Goal: Information Seeking & Learning: Learn about a topic

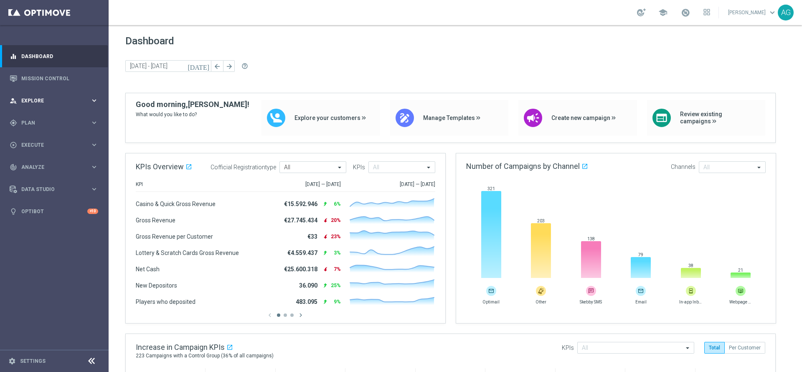
click at [36, 109] on div "person_search Explore keyboard_arrow_right" at bounding box center [54, 100] width 108 height 22
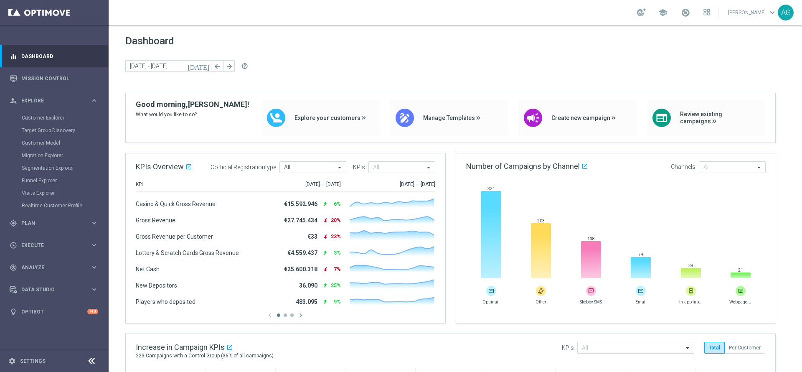
click at [367, 41] on span "Dashboard" at bounding box center [455, 41] width 660 height 12
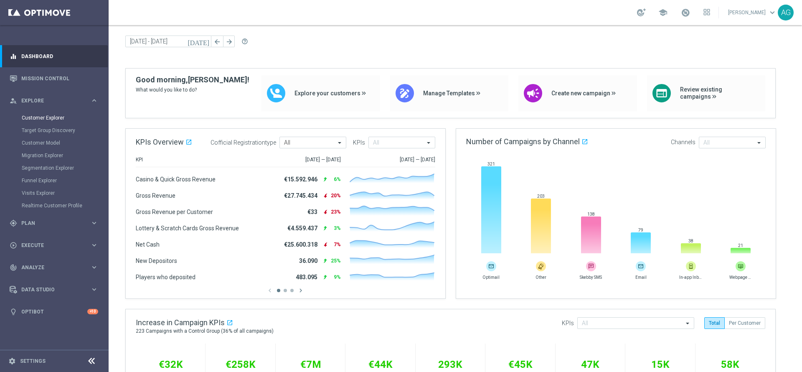
scroll to position [63, 0]
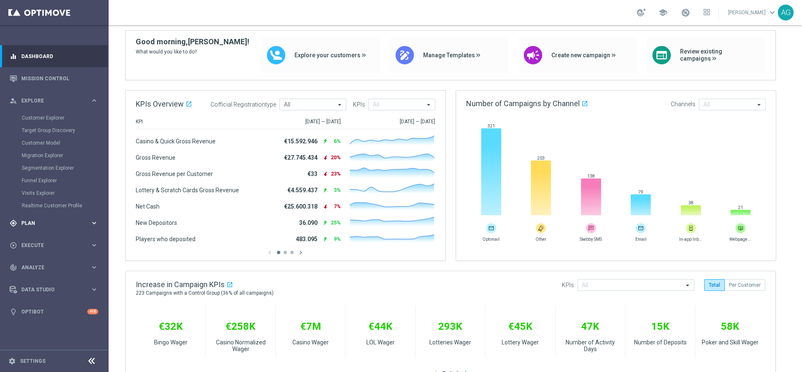
click at [38, 224] on span "Plan" at bounding box center [55, 223] width 69 height 5
click at [35, 160] on accordion "Templates keyboard_arrow_right Optimail OptiMobile In-App OptiMobile Push Optip…" at bounding box center [65, 165] width 86 height 13
click at [35, 164] on span "Templates" at bounding box center [52, 165] width 60 height 5
click at [35, 173] on div "Optimail" at bounding box center [67, 177] width 82 height 13
click at [36, 177] on link "Optimail" at bounding box center [56, 177] width 61 height 7
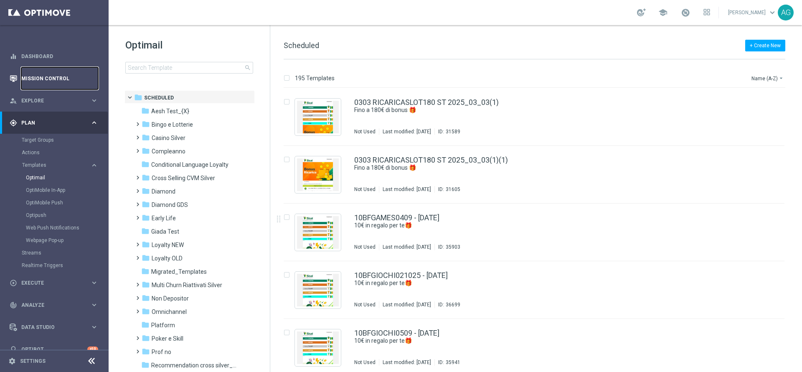
click at [47, 72] on link "Mission Control" at bounding box center [59, 78] width 77 height 22
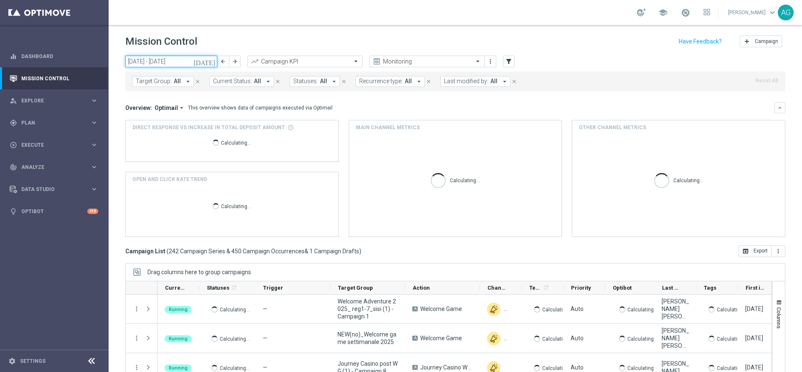
click at [174, 61] on input "06 Oct 2025 - 12 Oct 2025" at bounding box center [171, 62] width 92 height 12
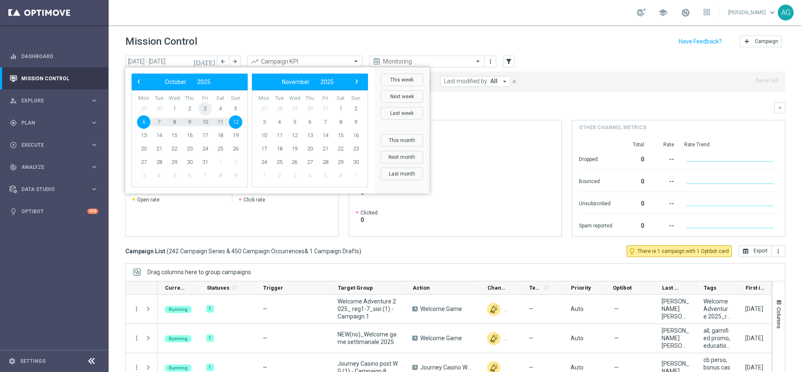
click at [209, 108] on span "3" at bounding box center [204, 108] width 13 height 13
type input "[DATE] - [DATE]"
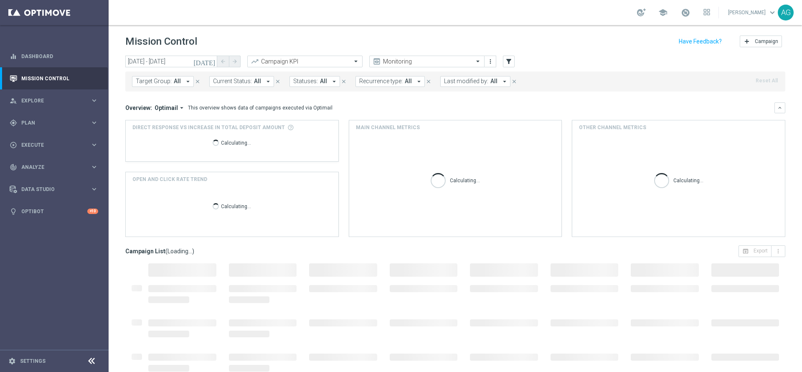
click at [463, 81] on span "Last modified by:" at bounding box center [466, 81] width 44 height 7
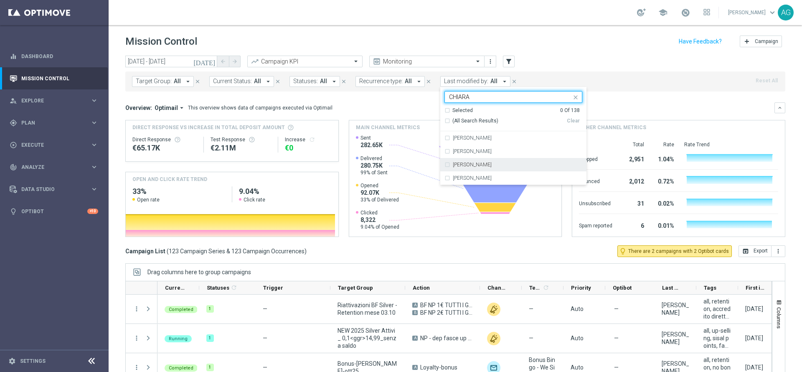
click at [485, 162] on div "[PERSON_NAME]" at bounding box center [518, 164] width 130 height 5
type input "CHIARA"
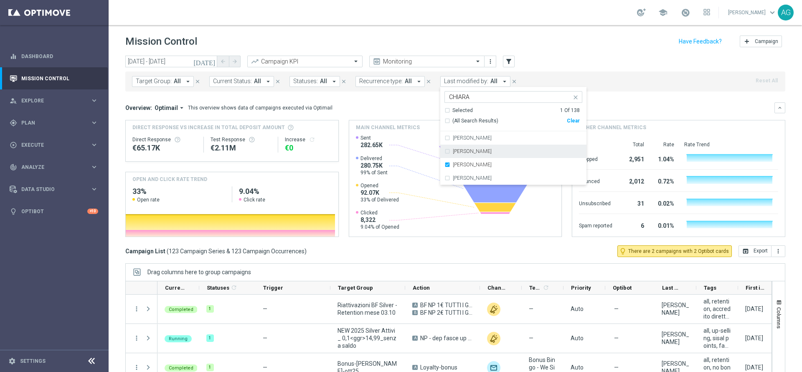
click at [563, 55] on header "Mission Control add Campaign" at bounding box center [456, 40] width 694 height 30
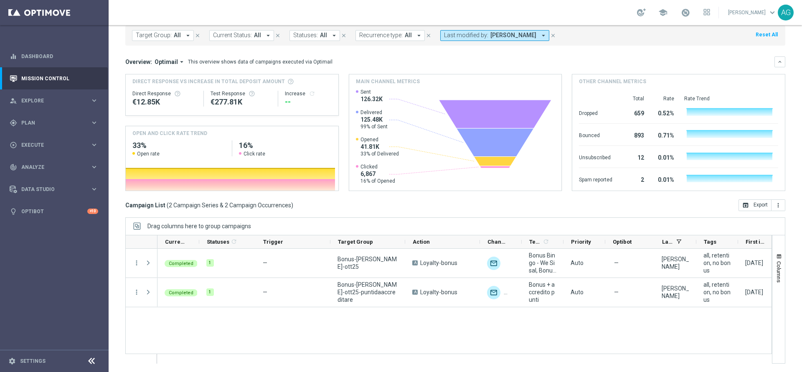
click at [353, 343] on div "Completed 1 — Bonus-[PERSON_NAME]-ott25 A Loyalty-bonus unfold_more Bonus Bingo…" at bounding box center [465, 306] width 614 height 114
click at [262, 340] on div "Completed 1 — Bonus-[PERSON_NAME]-ott25 A Loyalty-bonus unfold_more Bonus Bingo…" at bounding box center [465, 306] width 614 height 114
click at [246, 327] on div "Completed 1 — Bonus-[PERSON_NAME]-ott25 A Loyalty-bonus unfold_more Bonus Bingo…" at bounding box center [465, 306] width 614 height 114
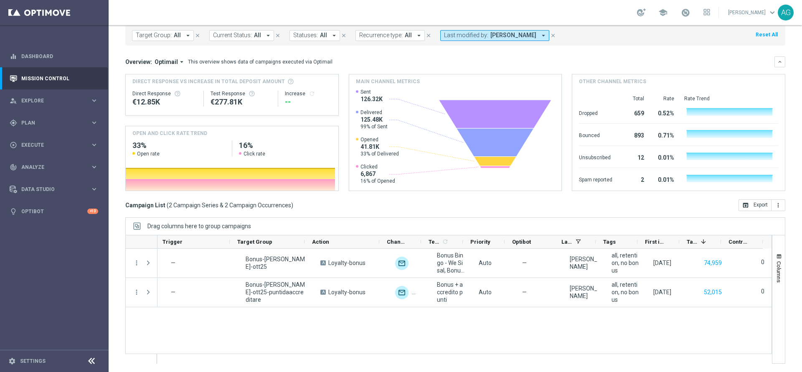
click at [631, 327] on div "Completed 1 — Bonus-[PERSON_NAME]-ott25 A Loyalty-bonus unfold_more Bonus Bingo…" at bounding box center [465, 306] width 614 height 114
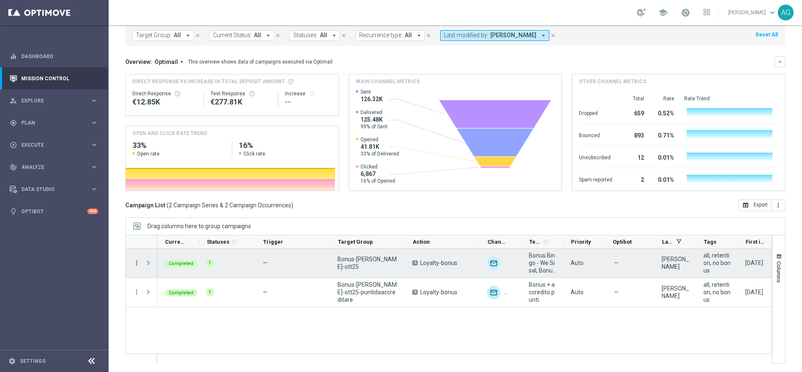
click at [137, 263] on icon "more_vert" at bounding box center [137, 263] width 8 height 8
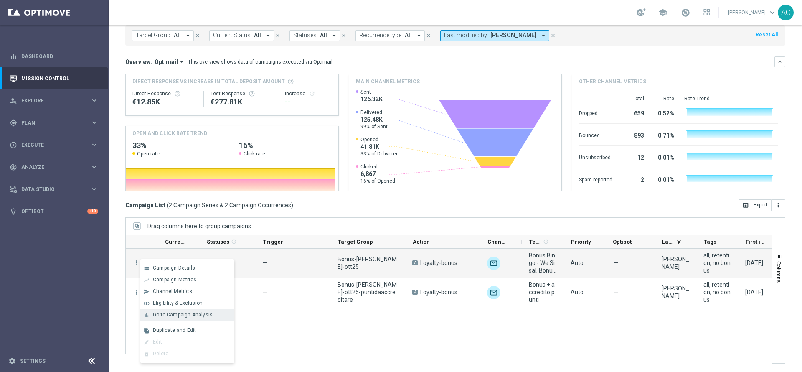
click at [188, 313] on span "Go to Campaign Analysis" at bounding box center [183, 315] width 60 height 6
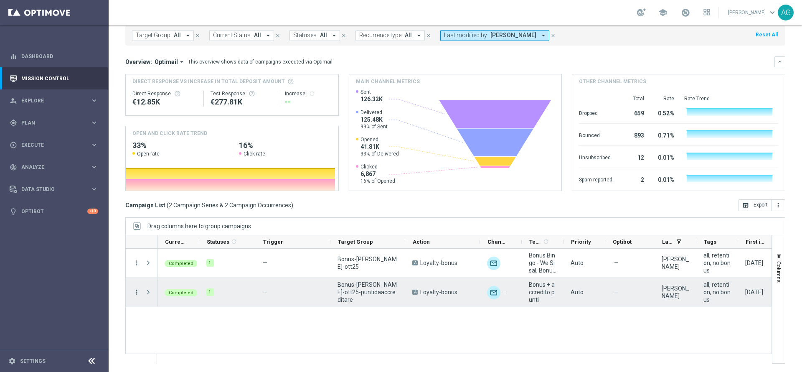
click at [137, 291] on icon "more_vert" at bounding box center [137, 292] width 8 height 8
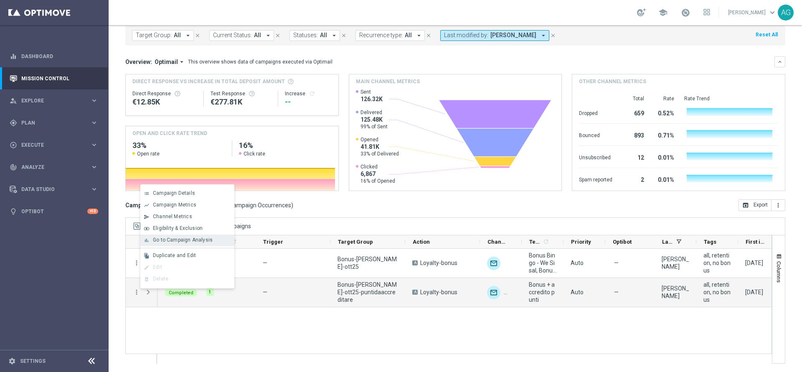
click at [163, 243] on div "bar_chart Go to Campaign Analysis" at bounding box center [187, 240] width 94 height 12
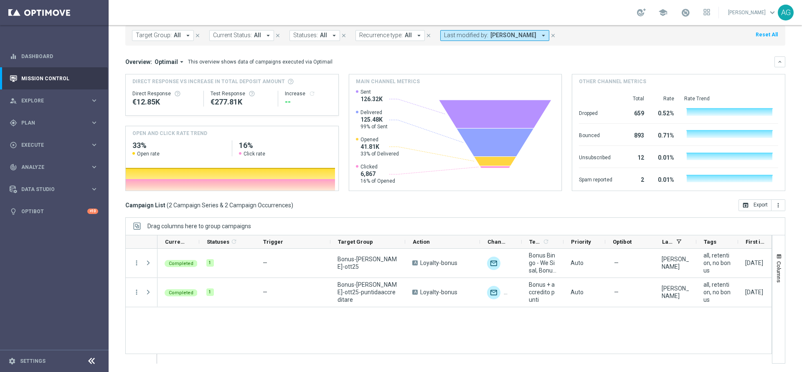
scroll to position [0, 101]
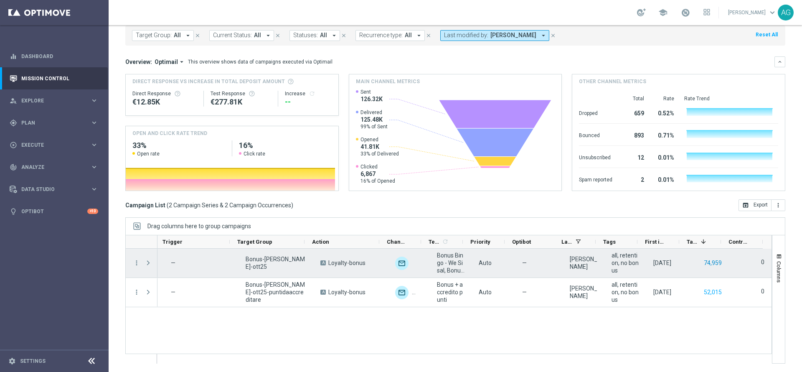
click at [704, 266] on button "74,959" at bounding box center [713, 263] width 20 height 10
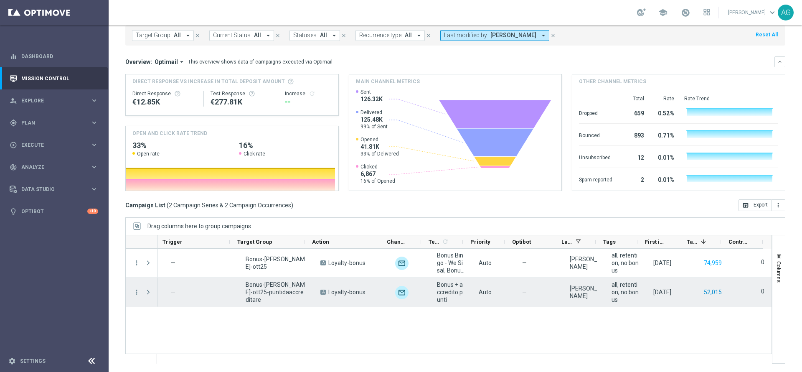
click at [703, 291] on button "52,015" at bounding box center [713, 292] width 20 height 10
click at [703, 292] on button "52,015" at bounding box center [713, 292] width 20 height 10
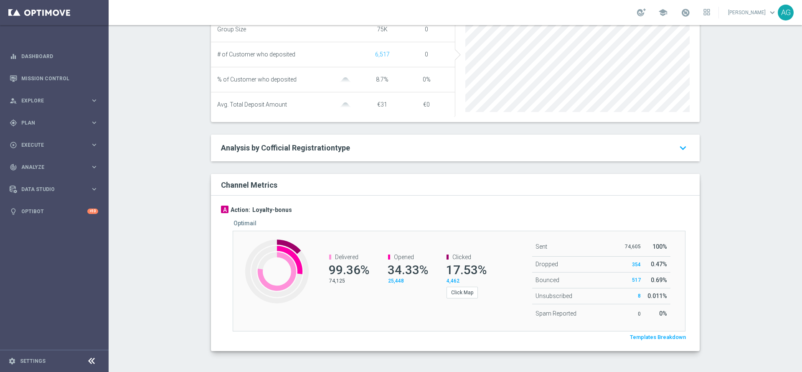
scroll to position [382, 0]
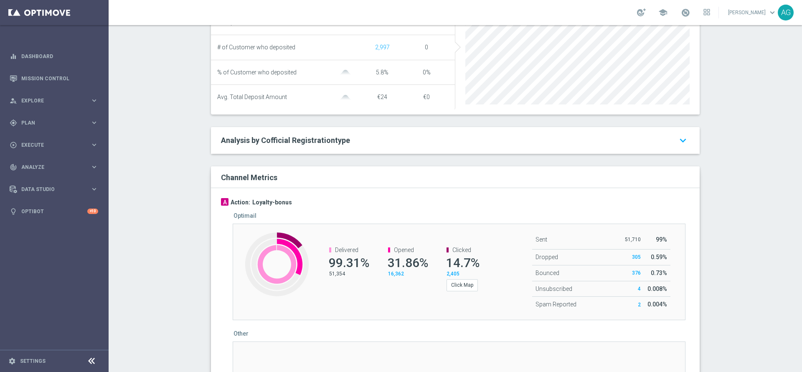
scroll to position [469, 0]
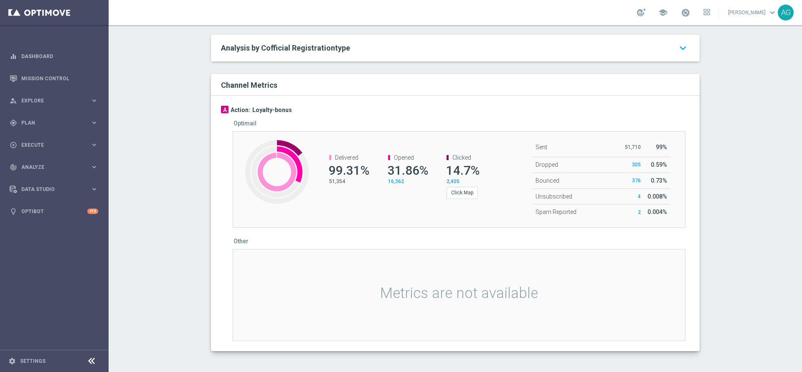
click at [727, 210] on div "Test/Control Campaign Analysis This page presents all relevant information abou…" at bounding box center [456, 198] width 694 height 347
click at [398, 219] on div "Created with Highcharts 9.3.3 Delivered 99.31% 51,354 Opened 31.86% 16,362 Clic…" at bounding box center [459, 179] width 453 height 97
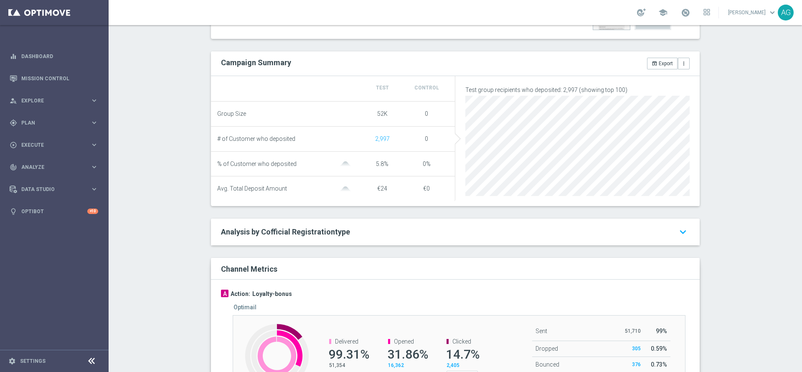
click at [729, 219] on div "Test/Control Campaign Analysis This page presents all relevant information abou…" at bounding box center [456, 198] width 694 height 347
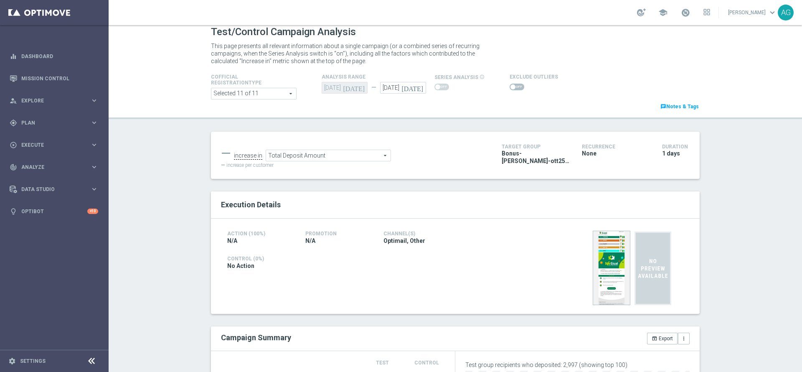
scroll to position [0, 0]
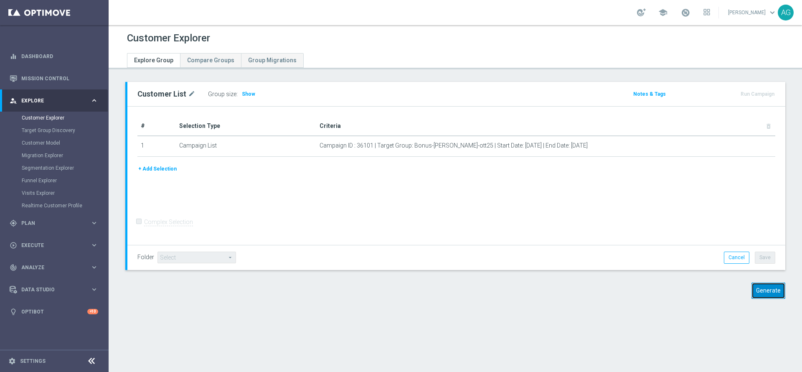
click at [752, 288] on button "Generate" at bounding box center [769, 290] width 34 height 16
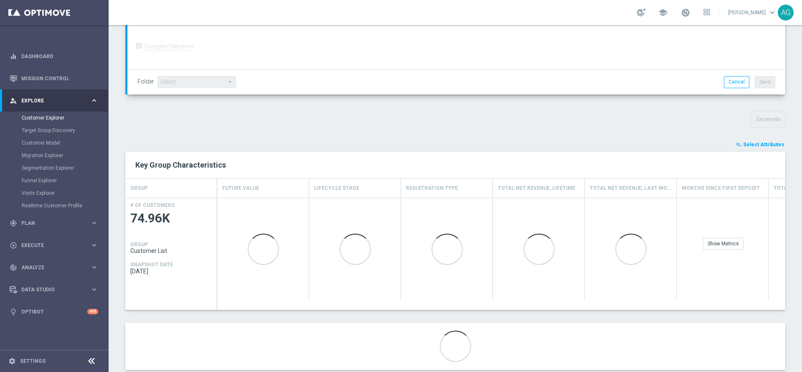
scroll to position [235, 0]
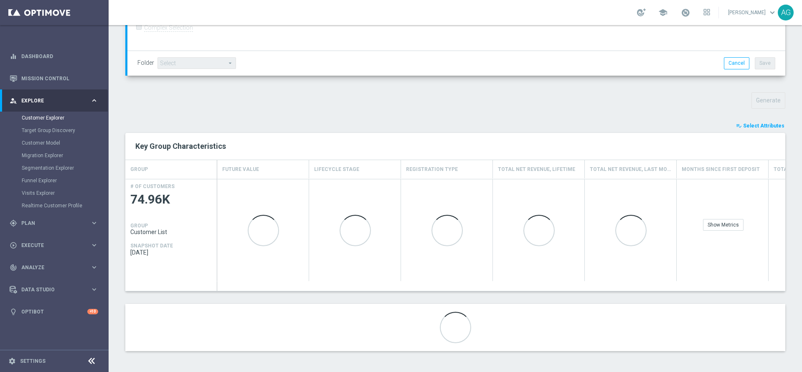
click at [743, 121] on button "playlist_add_check Select Attributes" at bounding box center [760, 125] width 50 height 9
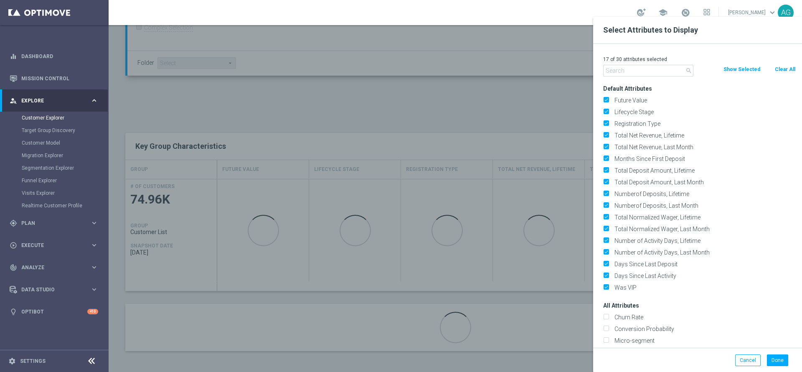
click at [778, 67] on button "Clear All" at bounding box center [785, 69] width 22 height 9
checkbox input "false"
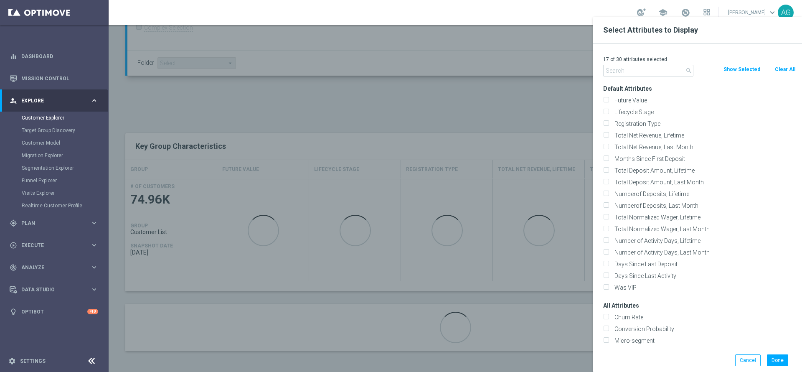
checkbox input "false"
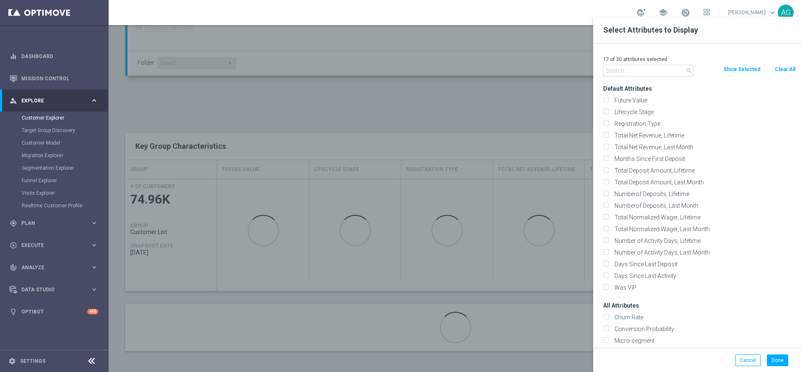
checkbox input "false"
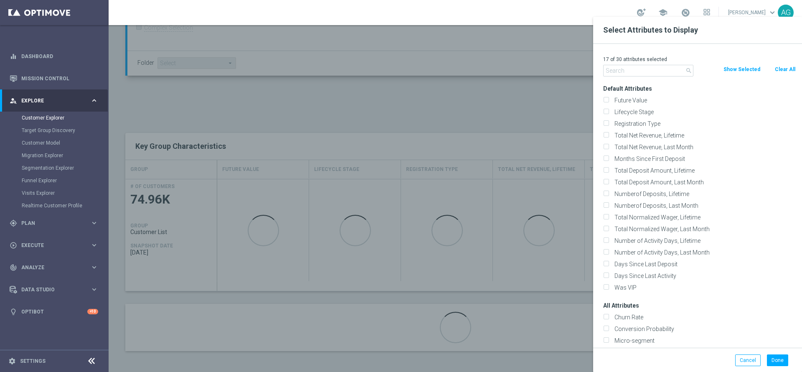
checkbox input "false"
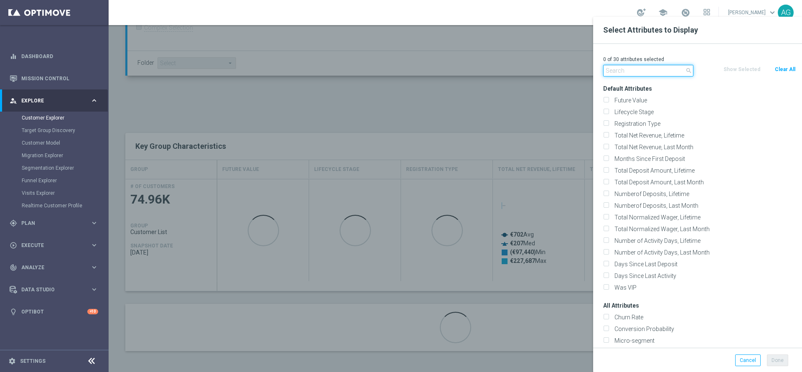
click at [651, 70] on input "text" at bounding box center [648, 71] width 90 height 12
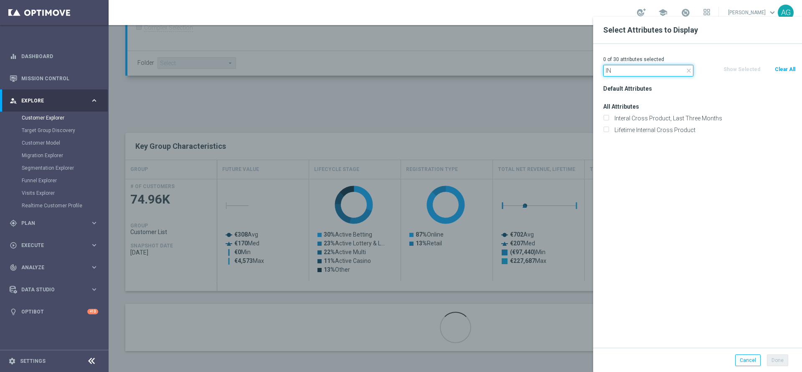
type input "I"
type input "ID"
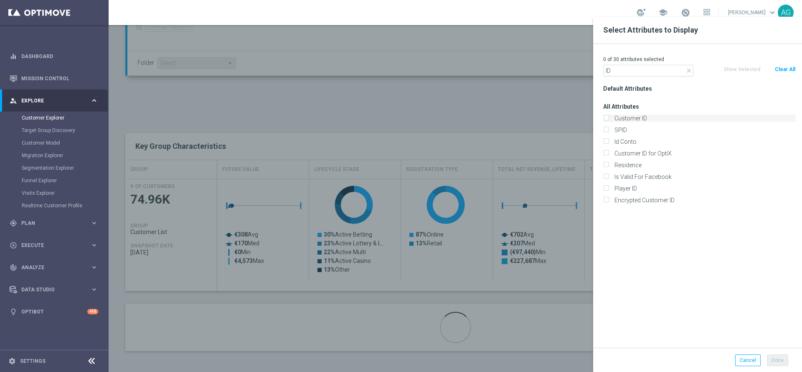
click at [622, 119] on label "Customer ID" at bounding box center [704, 118] width 184 height 8
click at [609, 119] on input "Customer ID" at bounding box center [605, 119] width 5 height 5
checkbox input "true"
click at [635, 72] on input "ID" at bounding box center [648, 71] width 90 height 12
click at [689, 71] on icon "close" at bounding box center [689, 70] width 7 height 7
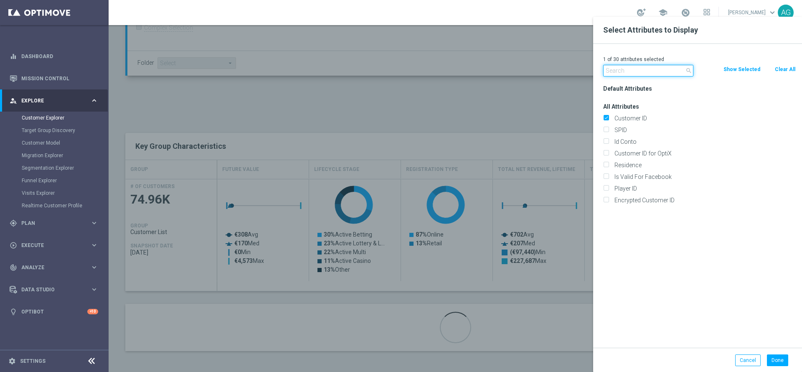
click at [640, 72] on input "text" at bounding box center [648, 71] width 90 height 12
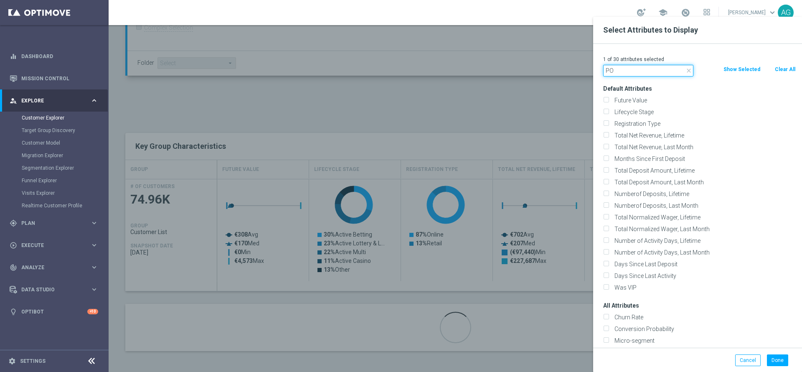
type input "P"
type input "T"
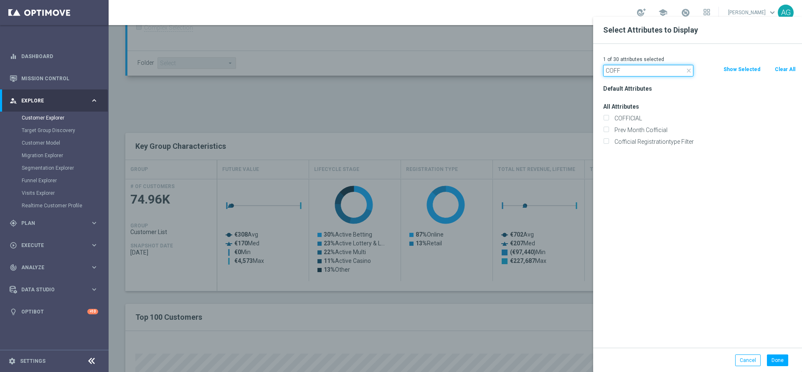
type input "COFF"
click at [634, 114] on div "COFFICIAL" at bounding box center [699, 118] width 205 height 12
click at [630, 117] on label "COFFICIAL" at bounding box center [704, 118] width 184 height 8
click at [609, 117] on input "COFFICIAL" at bounding box center [605, 119] width 5 height 5
checkbox input "true"
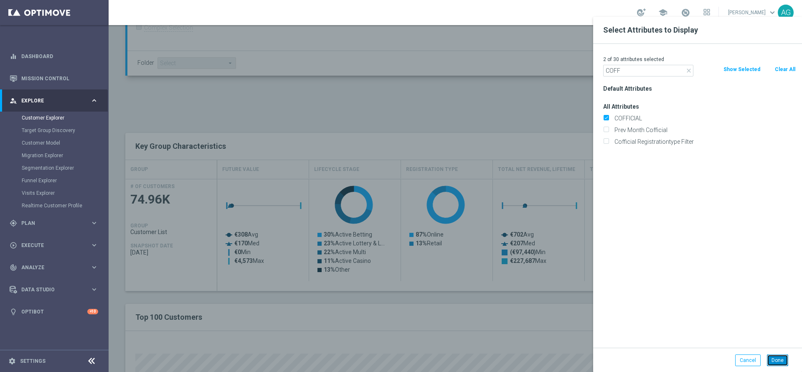
click at [779, 355] on button "Done" at bounding box center [777, 360] width 21 height 12
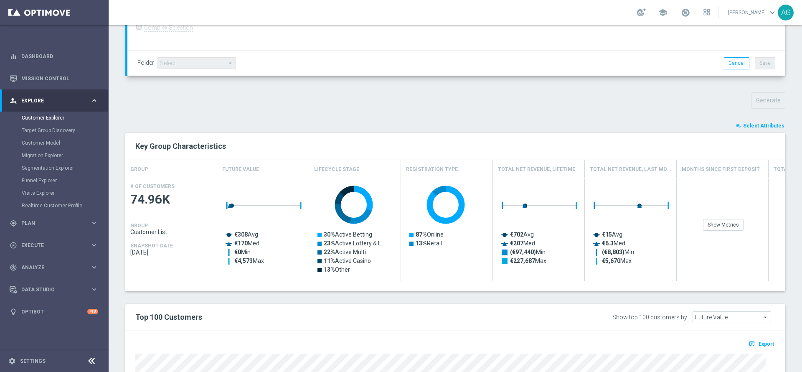
type input "Search"
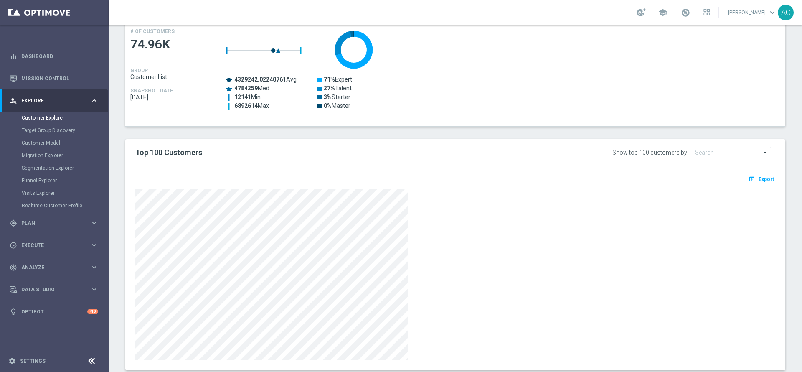
scroll to position [409, 0]
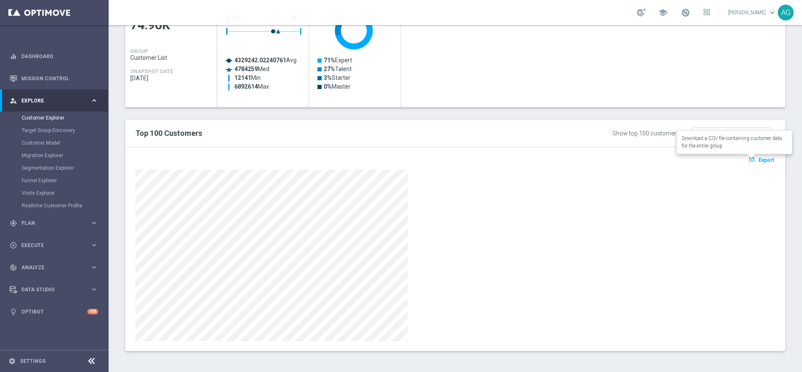
click at [759, 158] on span "Export" at bounding box center [766, 160] width 15 height 6
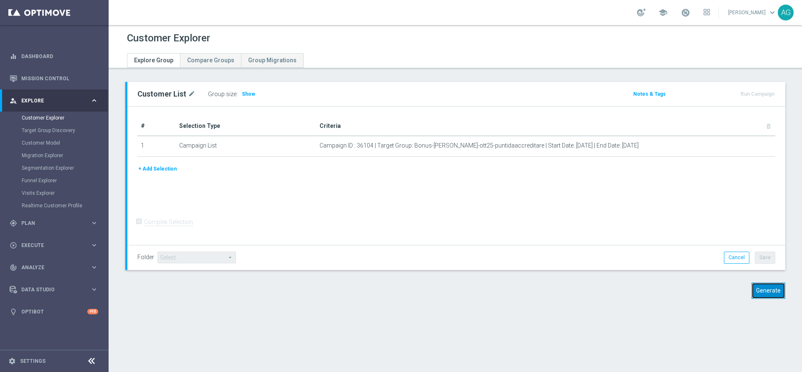
click at [765, 291] on button "Generate" at bounding box center [769, 290] width 34 height 16
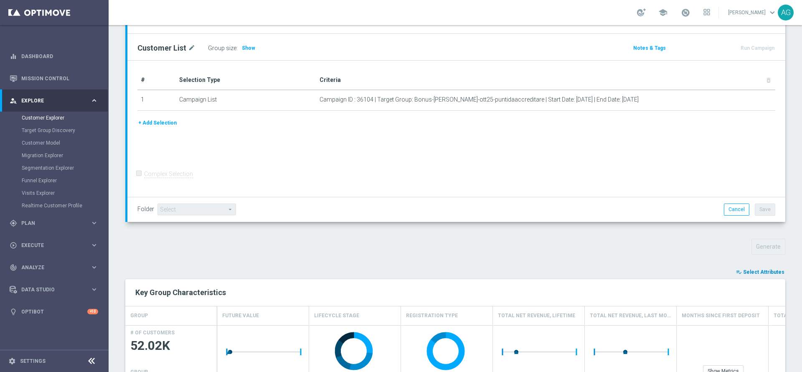
scroll to position [106, 0]
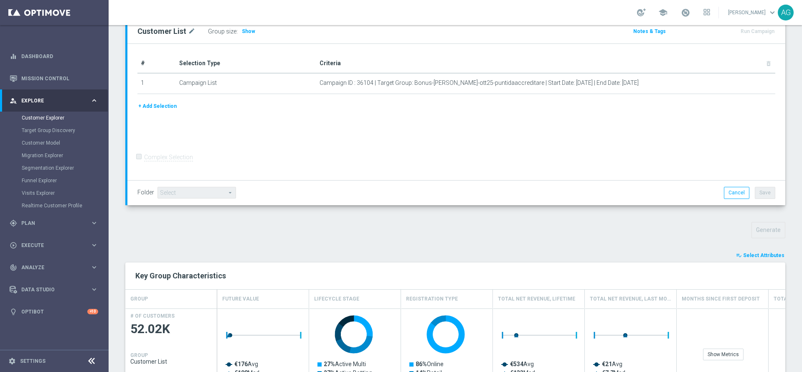
drag, startPoint x: 748, startPoint y: 258, endPoint x: 749, endPoint y: 252, distance: 6.7
click at [748, 258] on button "playlist_add_check Select Attributes" at bounding box center [760, 255] width 50 height 9
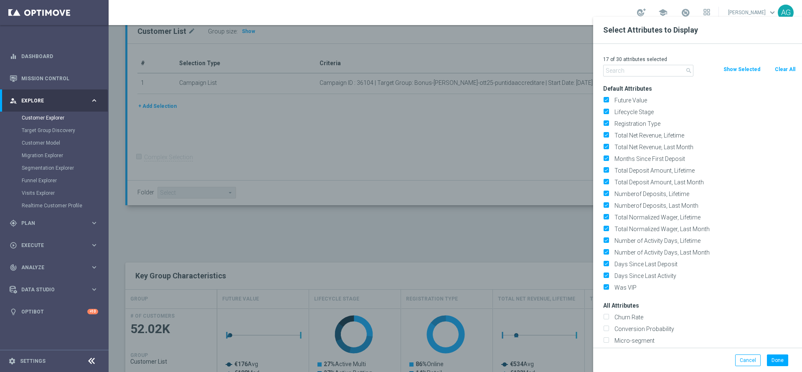
click at [780, 70] on button "Clear All" at bounding box center [785, 69] width 22 height 9
checkbox input "false"
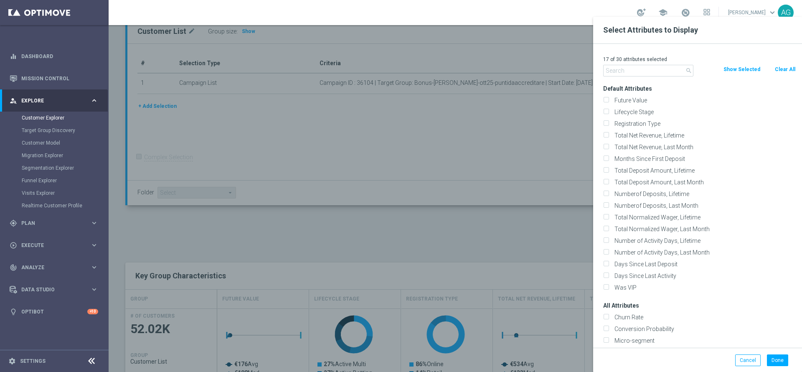
checkbox input "false"
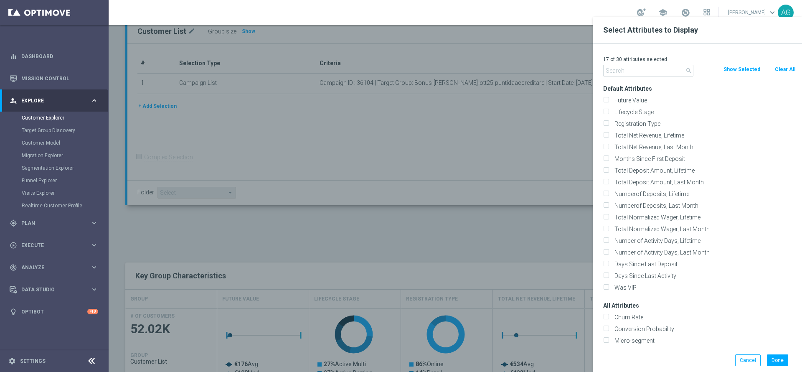
checkbox input "false"
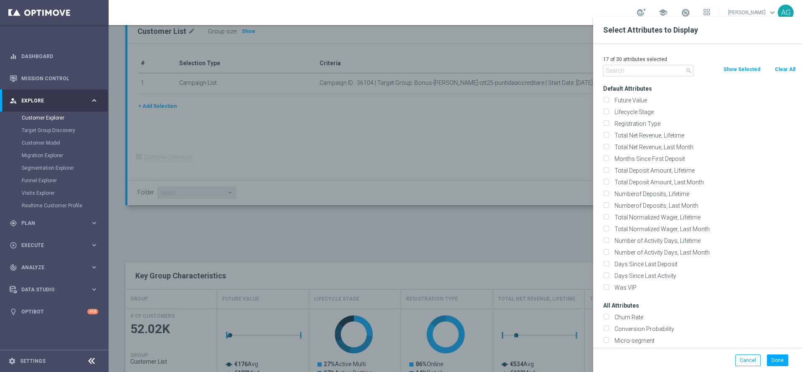
checkbox input "false"
click at [665, 73] on input "text" at bounding box center [648, 71] width 90 height 12
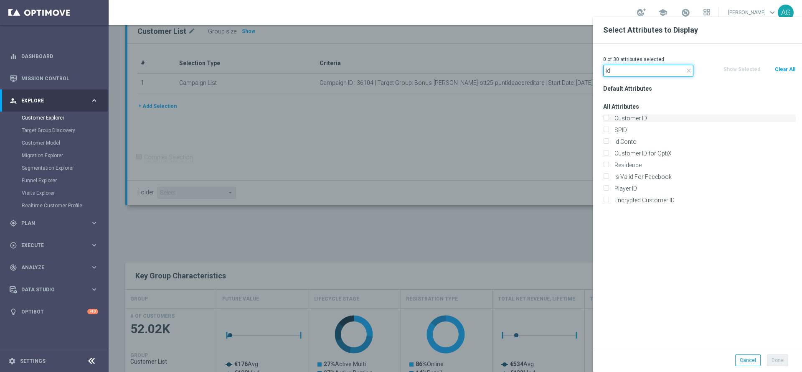
type input "id"
click at [608, 119] on input "Customer ID" at bounding box center [605, 119] width 5 height 5
checkbox input "true"
click at [635, 71] on input "id" at bounding box center [648, 71] width 90 height 12
type input "i"
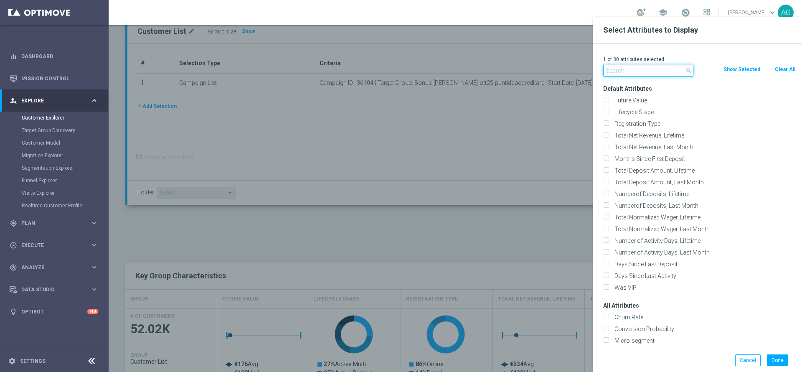
type input "t"
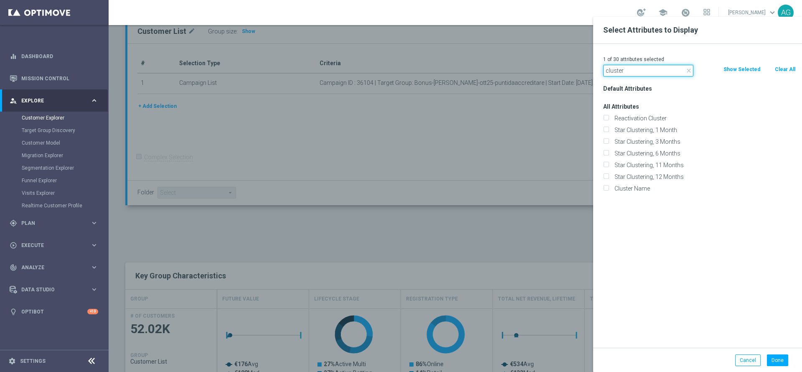
click at [639, 72] on input "cluster" at bounding box center [648, 71] width 90 height 12
drag, startPoint x: 620, startPoint y: 70, endPoint x: 603, endPoint y: 70, distance: 17.1
click at [603, 70] on div "close cluster" at bounding box center [648, 71] width 103 height 12
type input "coff"
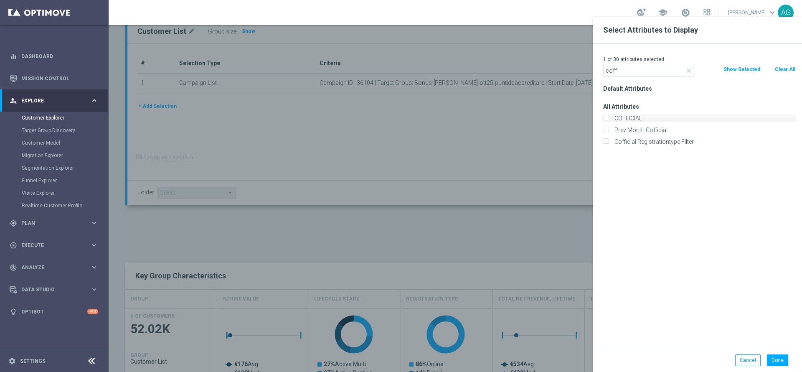
click at [625, 117] on label "COFFICIAL" at bounding box center [704, 118] width 184 height 8
click at [609, 117] on input "COFFICIAL" at bounding box center [605, 119] width 5 height 5
checkbox input "true"
click at [772, 358] on button "Done" at bounding box center [777, 360] width 21 height 12
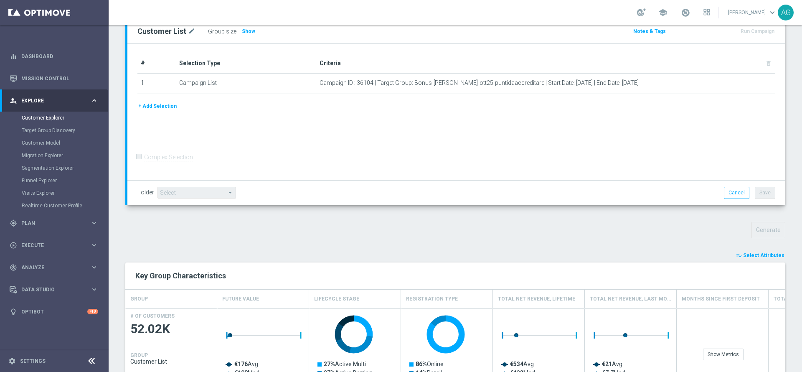
type input "Search"
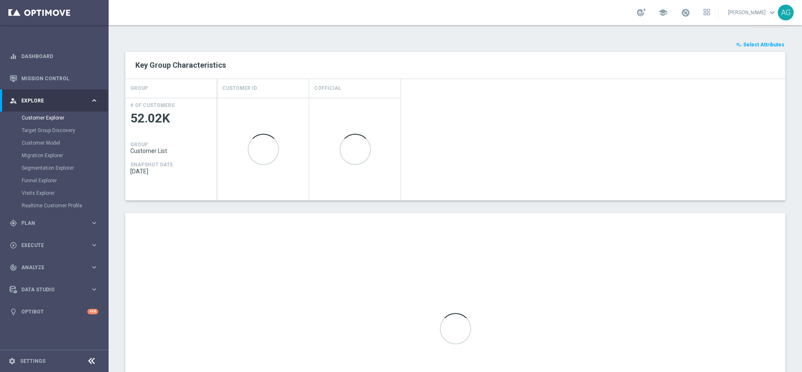
scroll to position [409, 0]
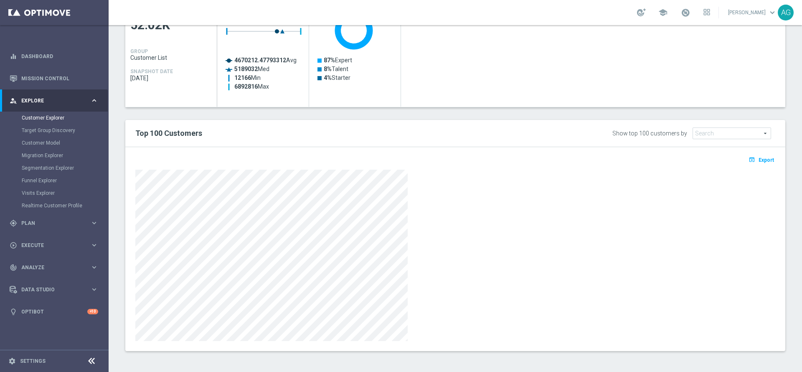
click at [493, 260] on div at bounding box center [455, 255] width 640 height 171
click at [747, 163] on button "open_in_browser Export" at bounding box center [761, 159] width 28 height 11
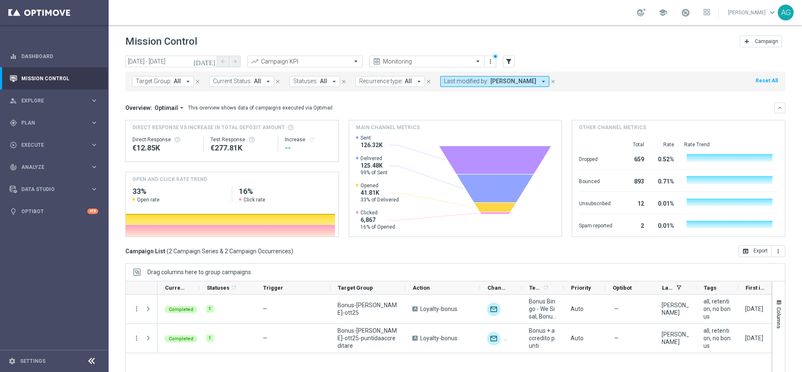
click at [196, 333] on div "Completed 1 — Bonus-[PERSON_NAME]-ott25 A Loyalty-bonus unfold_more Bonus Bingo…" at bounding box center [465, 352] width 614 height 114
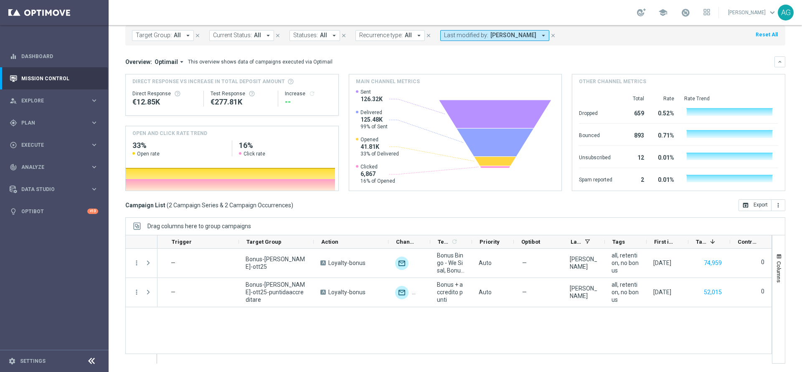
scroll to position [0, 91]
click at [333, 362] on div at bounding box center [464, 359] width 615 height 10
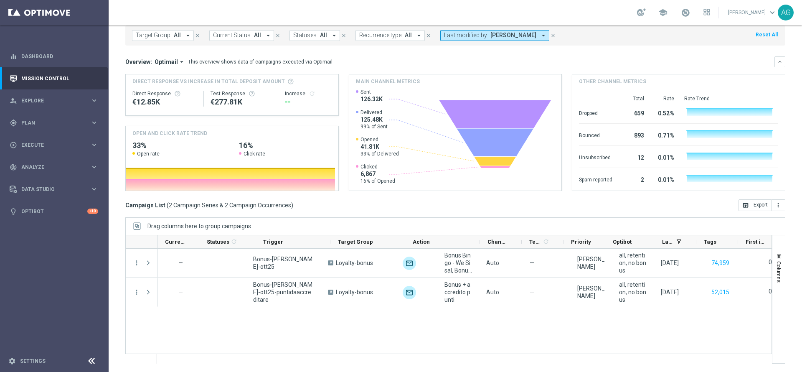
scroll to position [0, 0]
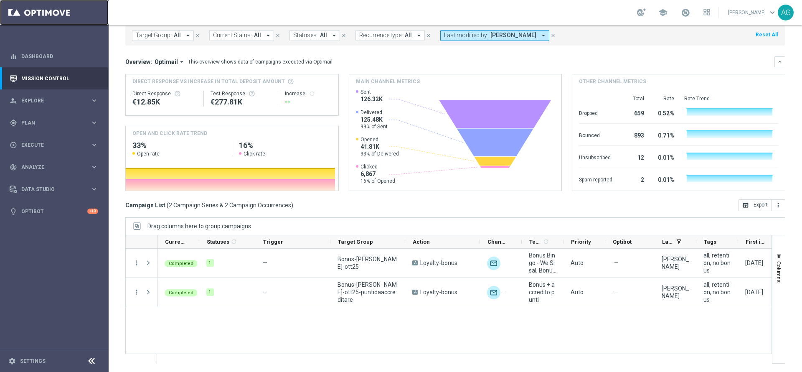
click at [61, 15] on link at bounding box center [54, 12] width 109 height 25
